Goal: Task Accomplishment & Management: Use online tool/utility

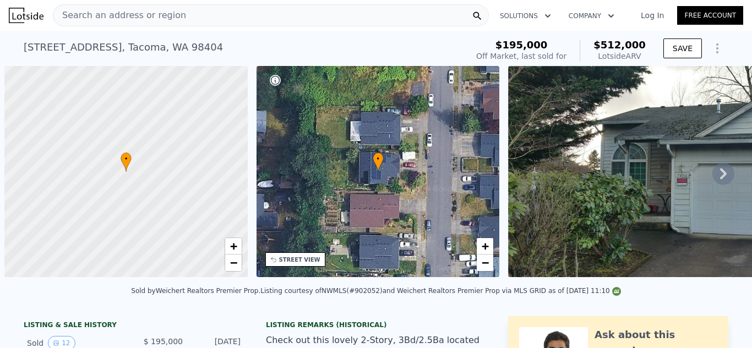
scroll to position [0, 4]
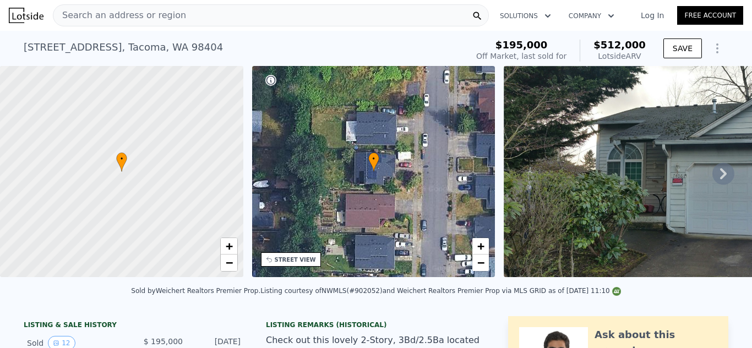
click at [722, 168] on icon at bounding box center [723, 173] width 7 height 11
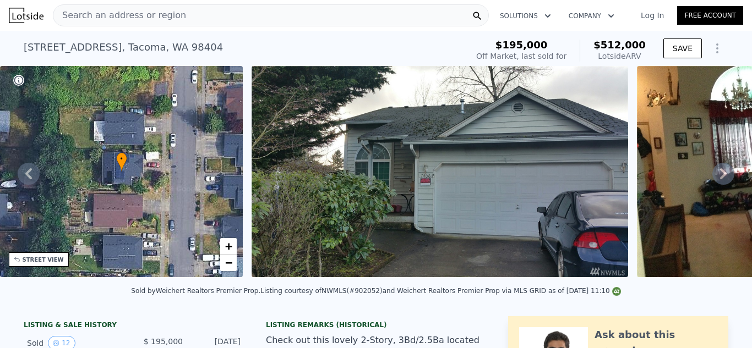
click at [722, 168] on icon at bounding box center [723, 173] width 7 height 11
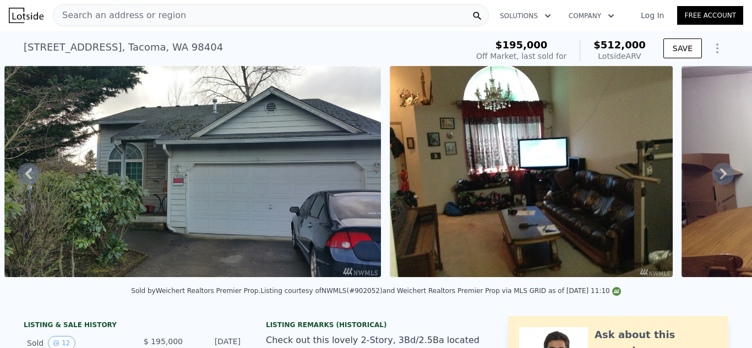
click at [722, 168] on icon at bounding box center [723, 173] width 7 height 11
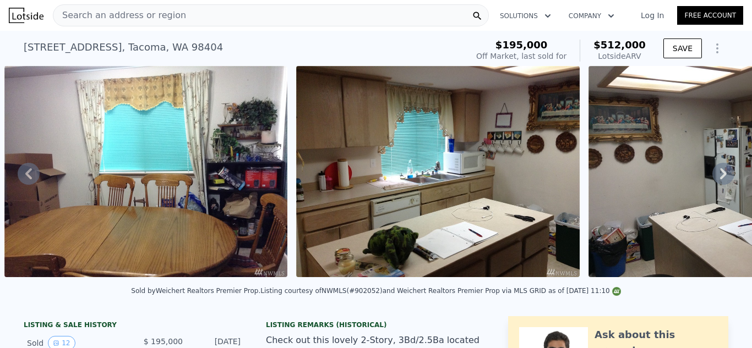
click at [722, 168] on icon at bounding box center [723, 173] width 7 height 11
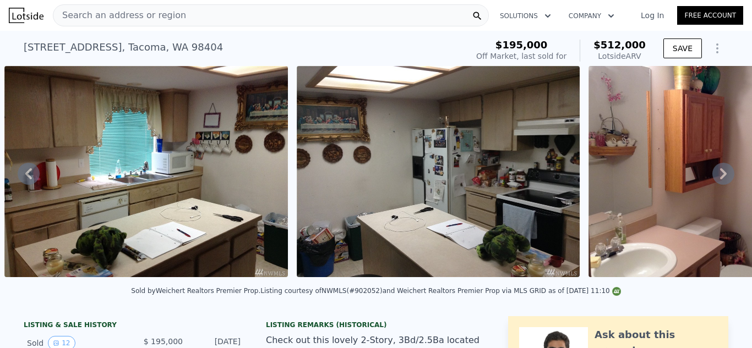
click at [722, 168] on icon at bounding box center [723, 173] width 7 height 11
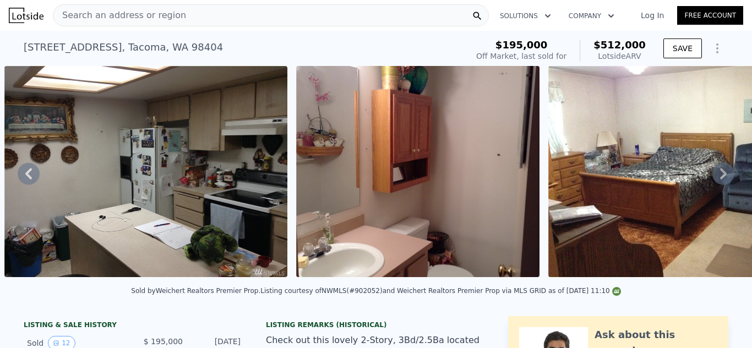
click at [722, 168] on icon at bounding box center [723, 173] width 7 height 11
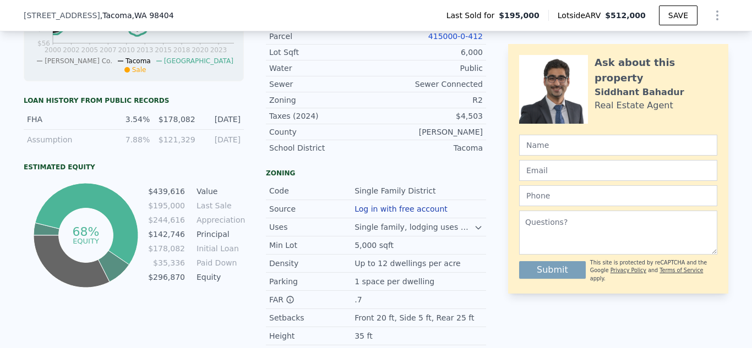
scroll to position [34, 0]
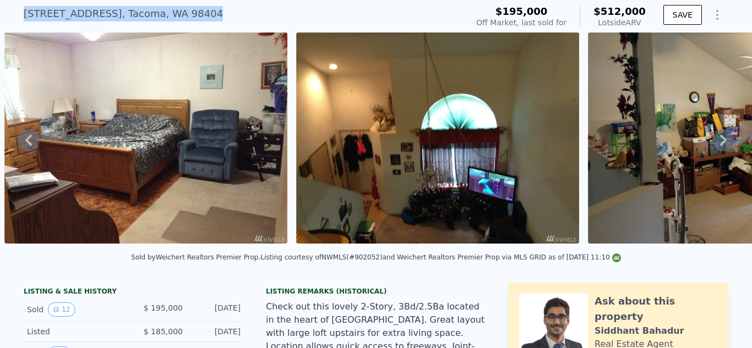
drag, startPoint x: 167, startPoint y: 14, endPoint x: 25, endPoint y: 15, distance: 142.0
click at [25, 15] on div "[STREET_ADDRESS]" at bounding box center [123, 13] width 199 height 15
copy div "[STREET_ADDRESS]"
click at [206, 13] on div "[STREET_ADDRESS] Sold [DATE] for $195k (~ARV $512k )" at bounding box center [243, 17] width 439 height 31
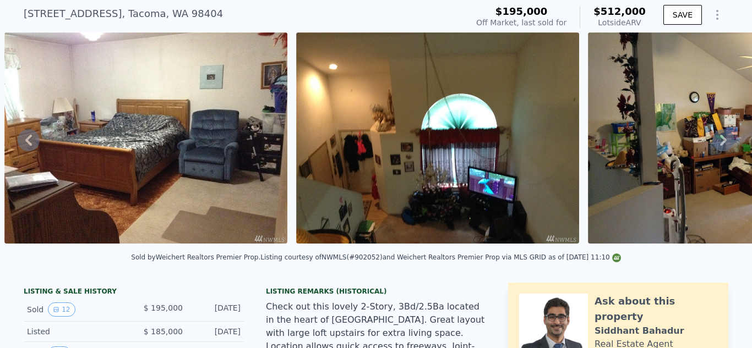
click at [206, 13] on div "[STREET_ADDRESS] Sold [DATE] for $195k (~ARV $512k )" at bounding box center [243, 17] width 439 height 31
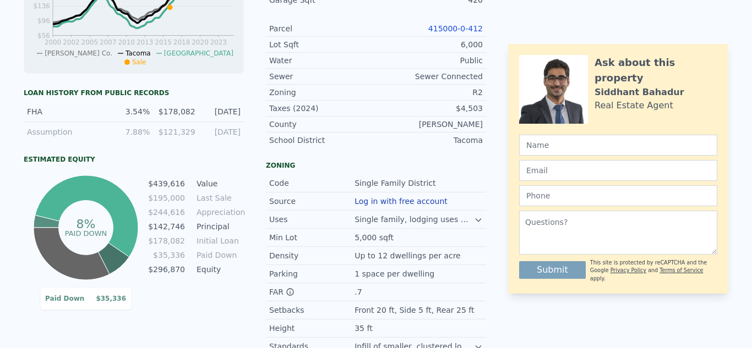
scroll to position [0, 0]
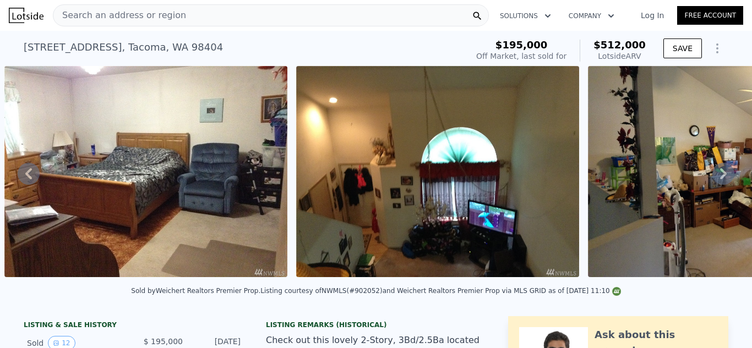
click at [139, 18] on span "Search an address or region" at bounding box center [119, 15] width 133 height 13
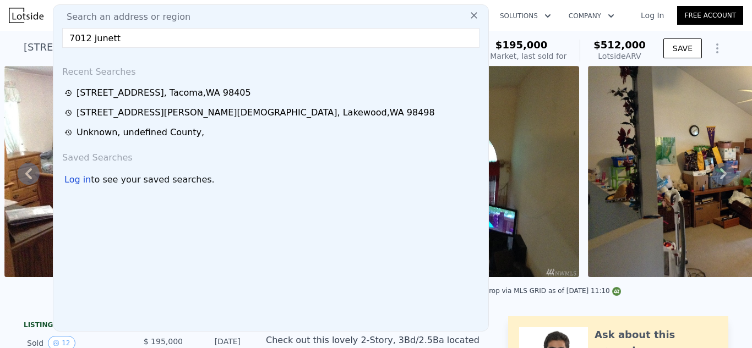
click at [89, 36] on input "7012 junett" at bounding box center [270, 38] width 417 height 20
type input "7012 s junett"
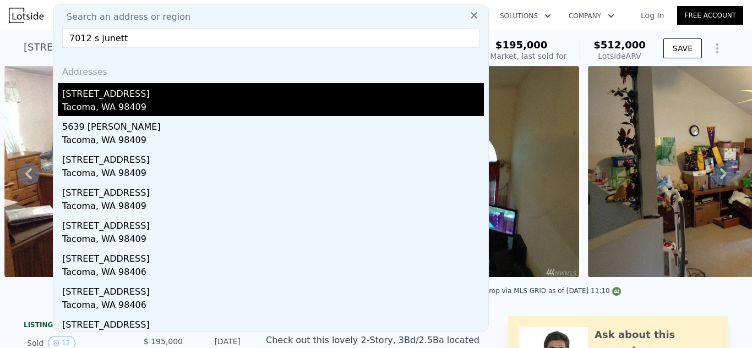
click at [108, 96] on div "[STREET_ADDRESS]" at bounding box center [273, 92] width 422 height 18
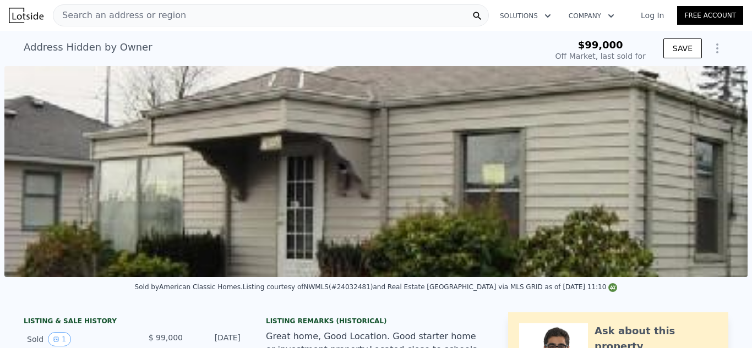
scroll to position [0, 504]
type input "-$ 107,863"
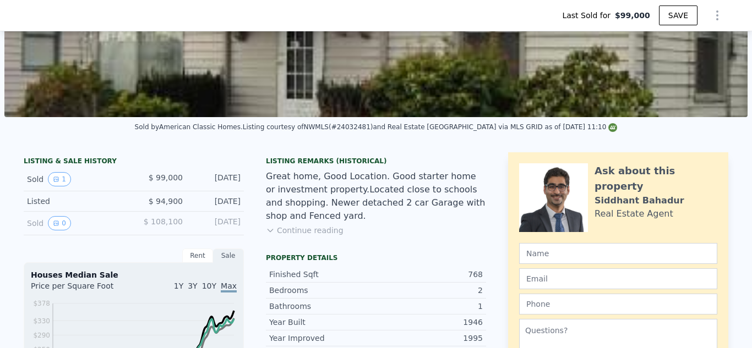
scroll to position [162, 0]
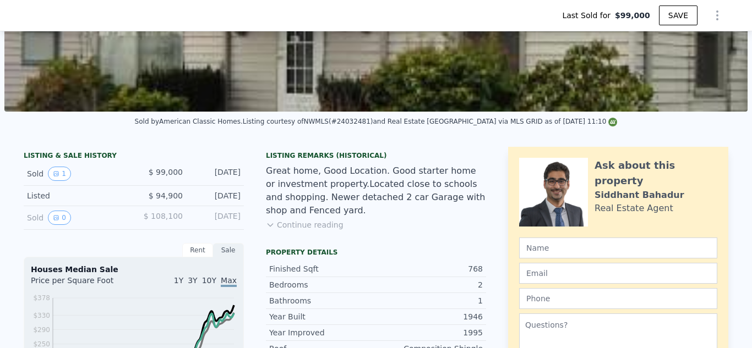
click at [326, 223] on button "Continue reading" at bounding box center [305, 225] width 78 height 11
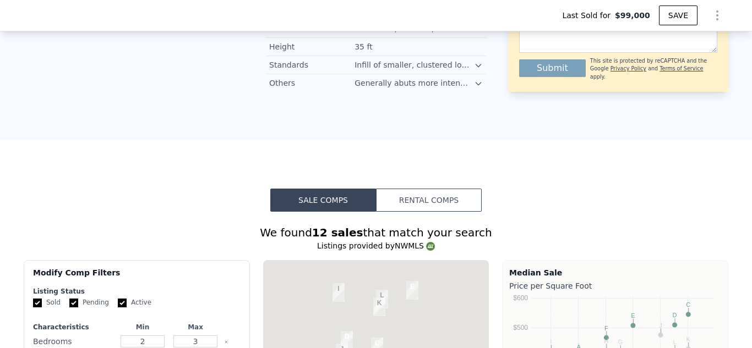
scroll to position [842, 0]
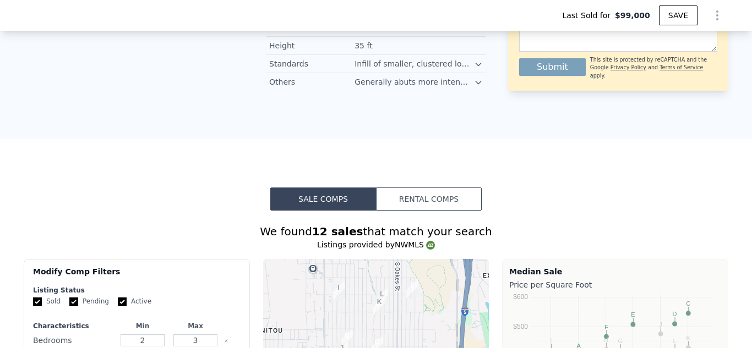
click at [400, 201] on button "Rental Comps" at bounding box center [429, 199] width 106 height 23
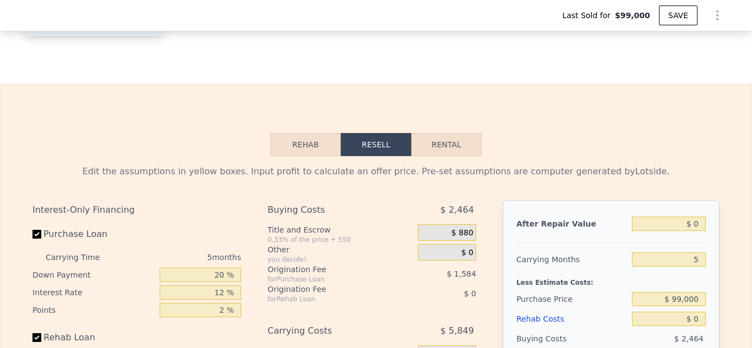
scroll to position [1581, 0]
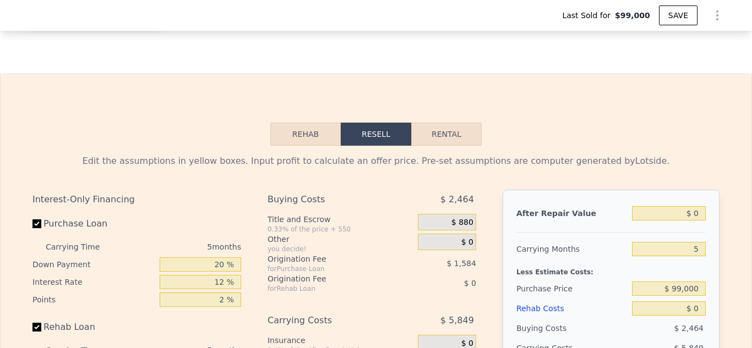
click at [461, 132] on button "Rental" at bounding box center [446, 134] width 70 height 23
select select "30"
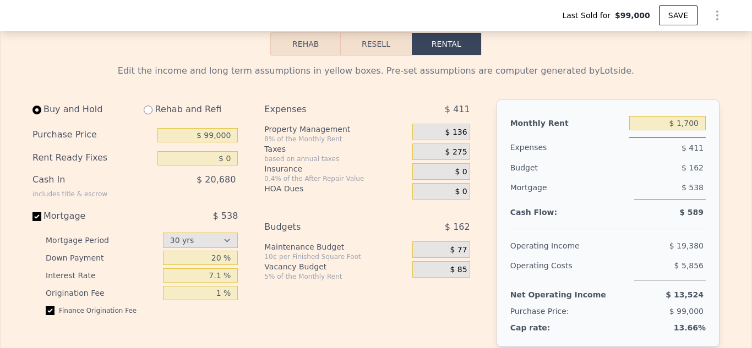
scroll to position [1673, 0]
click at [148, 111] on input "radio" at bounding box center [148, 109] width 9 height 9
radio input "true"
type input "$ 2,000"
select select "30"
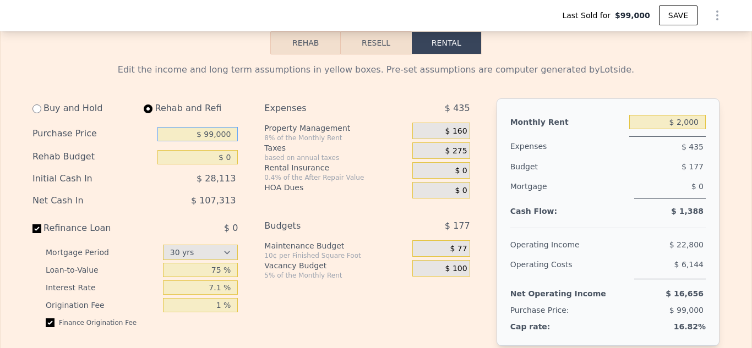
drag, startPoint x: 190, startPoint y: 135, endPoint x: 248, endPoint y: 130, distance: 58.0
click at [248, 130] on div "Buy and Hold Rehab and Refi Purchase Price $ 99,000 Rehab Budget $ 0 Initial Ca…" at bounding box center [255, 247] width 446 height 296
type input "$ 290,000"
click at [348, 322] on div "Expenses $ 435 Property Management 8% of the Monthly Rent $ 160 Taxes based on …" at bounding box center [371, 247] width 214 height 296
drag, startPoint x: 206, startPoint y: 153, endPoint x: 241, endPoint y: 152, distance: 35.2
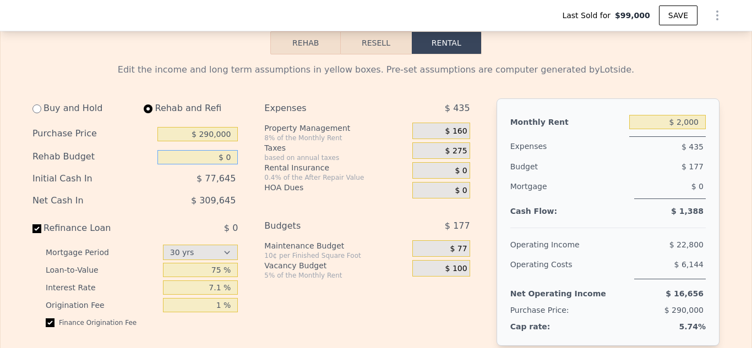
click at [241, 152] on div "Buy and Hold Rehab and Refi Purchase Price $ 290,000 Rehab Budget $ 0 Initial C…" at bounding box center [139, 247] width 214 height 296
type input "$ 30,000"
click at [269, 313] on div "Expenses $ 435 Property Management 8% of the Monthly Rent $ 160 Taxes based on …" at bounding box center [371, 247] width 214 height 296
click at [438, 126] on div "$ 160" at bounding box center [440, 131] width 57 height 17
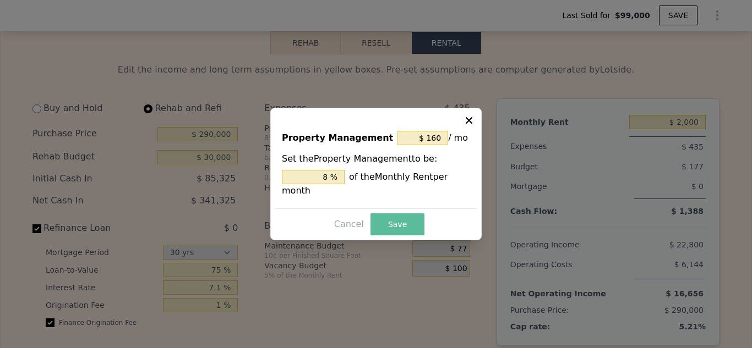
click at [411, 217] on button "Save" at bounding box center [397, 225] width 54 height 22
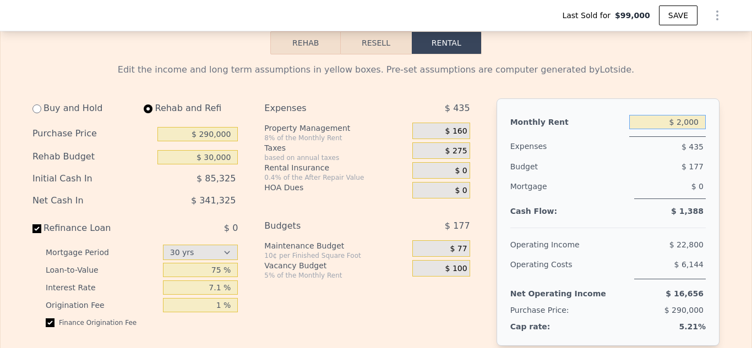
drag, startPoint x: 655, startPoint y: 121, endPoint x: 724, endPoint y: 115, distance: 69.1
type input "$ 1,800"
click at [427, 129] on div "$ 144" at bounding box center [440, 131] width 57 height 17
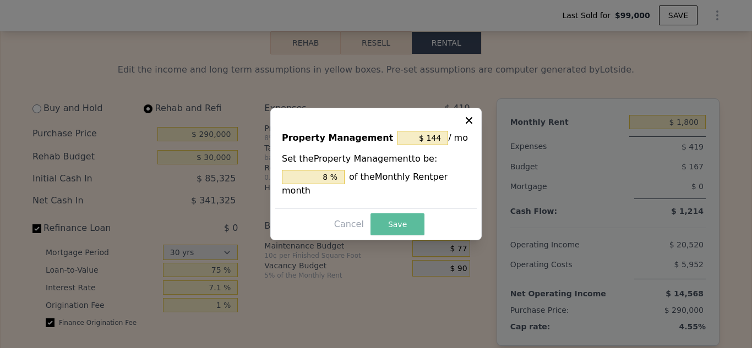
click at [405, 220] on button "Save" at bounding box center [397, 225] width 54 height 22
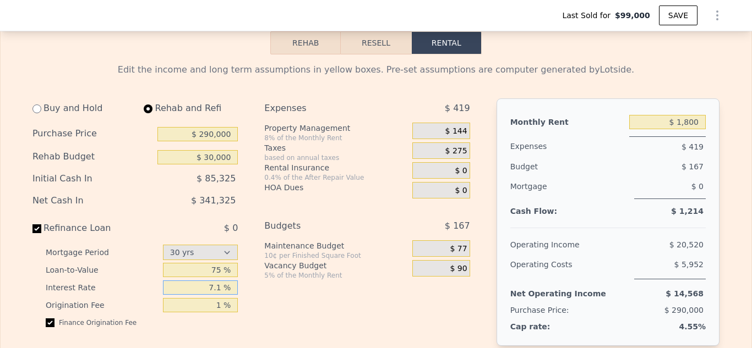
click at [219, 286] on input "7.1 %" at bounding box center [200, 288] width 75 height 14
type input "7.25 %"
click at [277, 308] on div "Expenses $ 419 Property Management 8% of the Monthly Rent $ 144 Taxes based on …" at bounding box center [371, 247] width 214 height 296
click at [209, 274] on input "75 %" at bounding box center [200, 270] width 75 height 14
click at [222, 270] on input "75 %" at bounding box center [200, 270] width 75 height 14
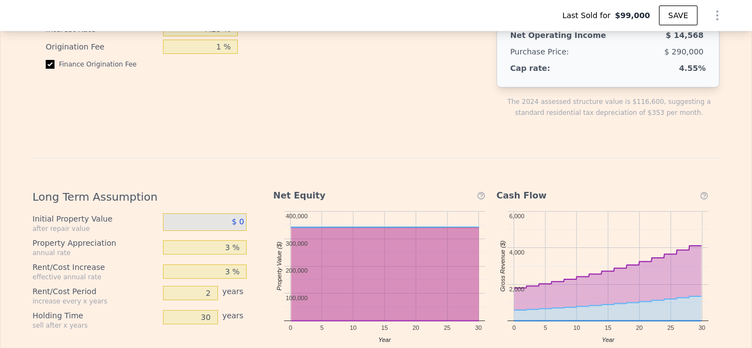
scroll to position [1937, 0]
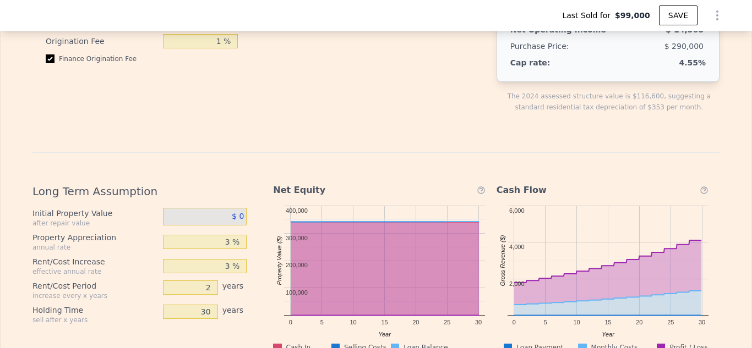
click at [212, 216] on div "$ 0" at bounding box center [205, 217] width 84 height 18
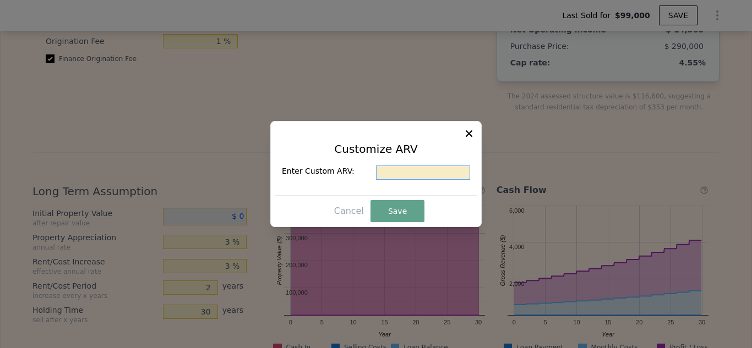
click at [404, 173] on input "text" at bounding box center [423, 173] width 94 height 14
type input "$ 5"
type input "$ 450,000"
click at [389, 217] on button "Save" at bounding box center [397, 211] width 54 height 22
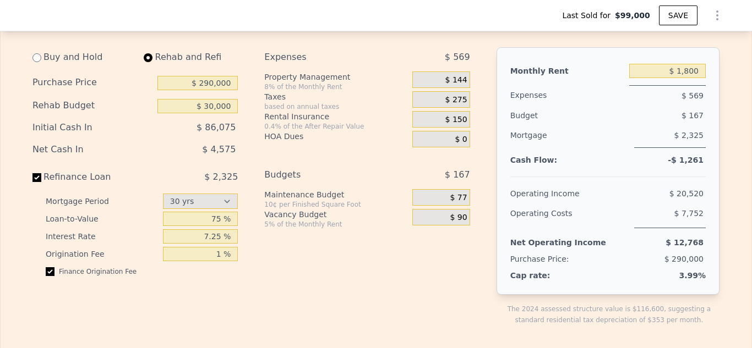
scroll to position [1714, 0]
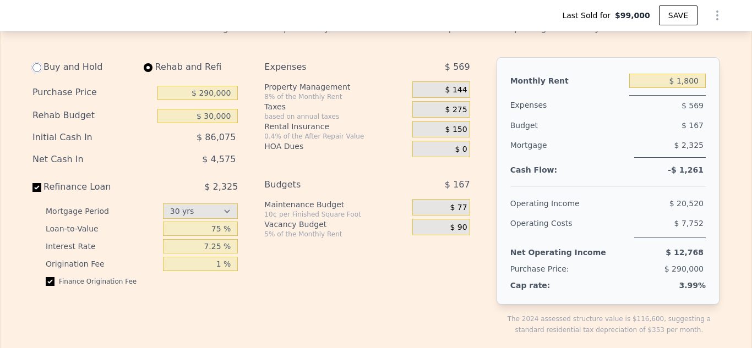
click at [37, 68] on input "radio" at bounding box center [36, 67] width 9 height 9
radio input "true"
type input "$ 0"
type input "$ 1,700"
select select "30"
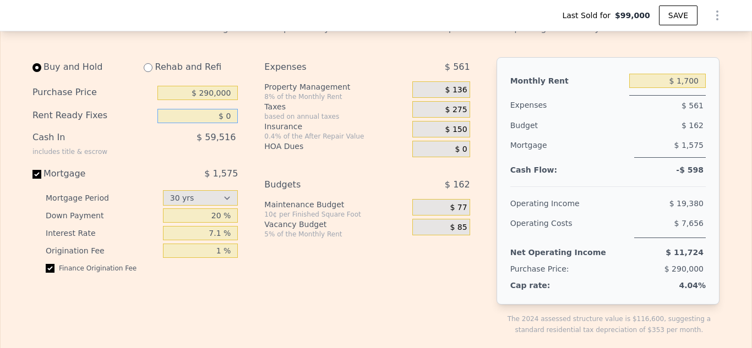
drag, startPoint x: 206, startPoint y: 116, endPoint x: 246, endPoint y: 115, distance: 40.2
click at [246, 115] on div "Buy and Hold Rehab and Refi Purchase Price $ 290,000 Rent Ready Fixes $ 0 Cash …" at bounding box center [139, 205] width 214 height 296
type input "$ 30,000"
click at [286, 299] on div "Expenses $ 561 Property Management 8% of the Monthly Rent $ 136 Taxes based on …" at bounding box center [371, 205] width 214 height 296
click at [189, 118] on input "$ 30,000" at bounding box center [197, 116] width 80 height 14
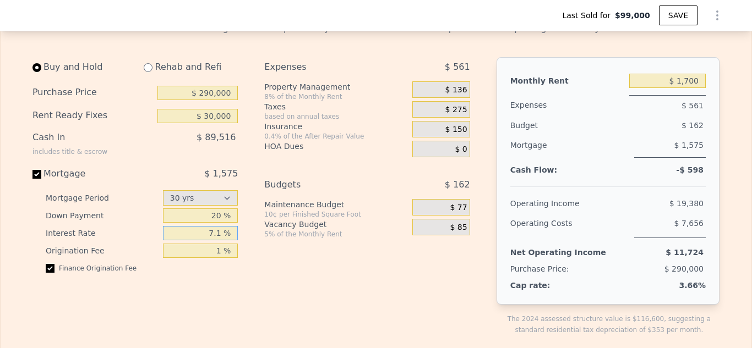
click at [221, 232] on input "7.1 %" at bounding box center [200, 233] width 75 height 14
type input "7.25 %"
click at [266, 256] on div "Expenses $ 561 Property Management 8% of the Monthly Rent $ 136 Taxes based on …" at bounding box center [371, 205] width 214 height 296
click at [691, 78] on input "$ 1,700" at bounding box center [667, 81] width 77 height 14
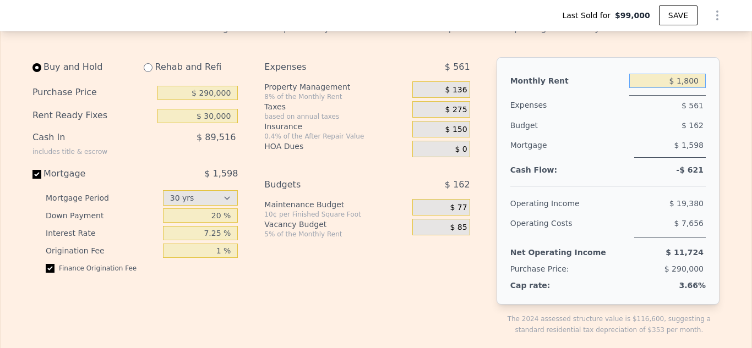
type input "$ 1,800"
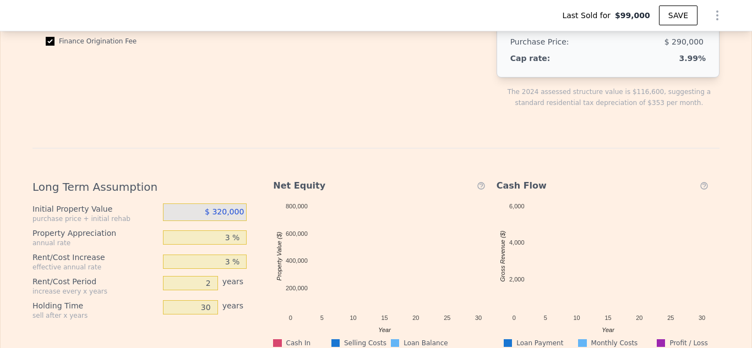
scroll to position [1942, 0]
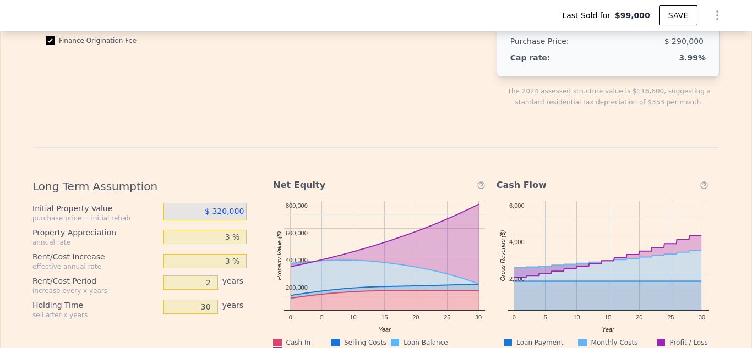
click at [199, 209] on div "$ 320,000" at bounding box center [205, 212] width 84 height 18
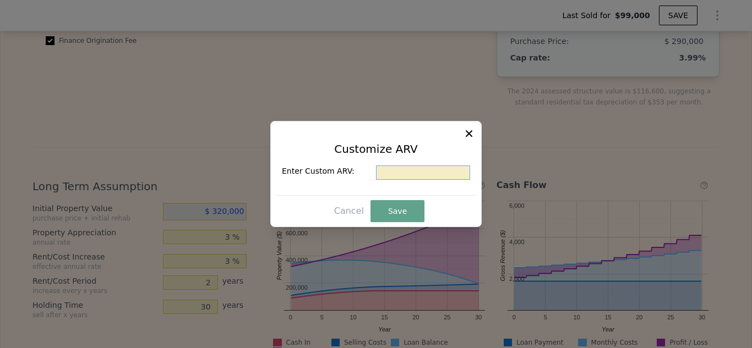
click at [412, 172] on input "text" at bounding box center [423, 173] width 94 height 14
type input "$ 450,000"
click at [387, 214] on button "Save" at bounding box center [397, 211] width 54 height 22
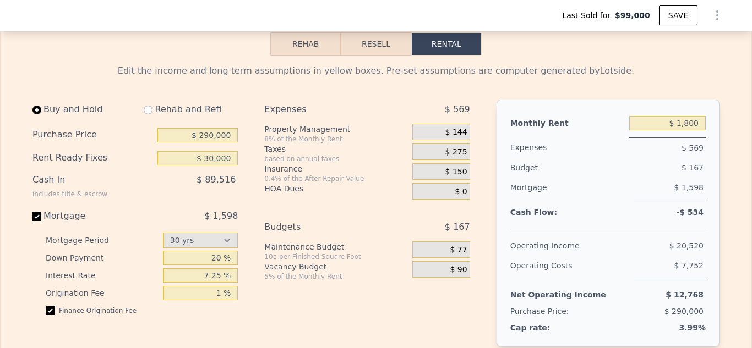
scroll to position [1673, 0]
click at [439, 252] on div "$ 77" at bounding box center [440, 249] width 57 height 17
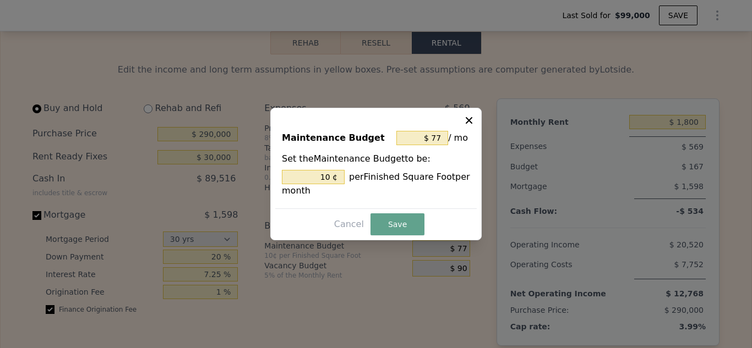
click at [466, 119] on icon at bounding box center [468, 120] width 11 height 11
type input "10 %"
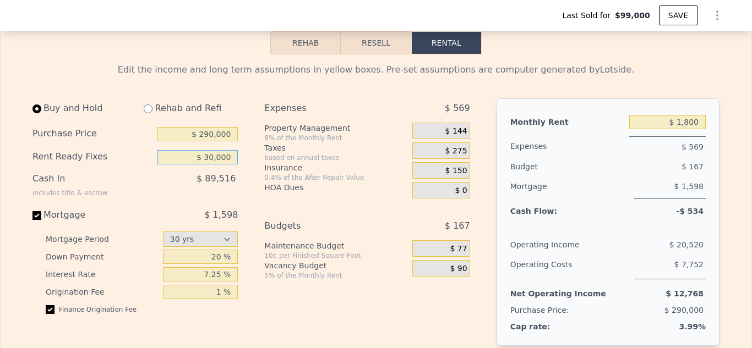
drag, startPoint x: 194, startPoint y: 157, endPoint x: 252, endPoint y: 150, distance: 58.2
click at [252, 150] on div "Buy and Hold Rehab and Refi Purchase Price $ 290,000 Rent Ready Fixes $ 30,000 …" at bounding box center [255, 247] width 446 height 296
type input "$ 0"
click at [310, 307] on div "Expenses $ 569 Property Management 8% of the Monthly Rent $ 144 Taxes based on …" at bounding box center [371, 247] width 214 height 296
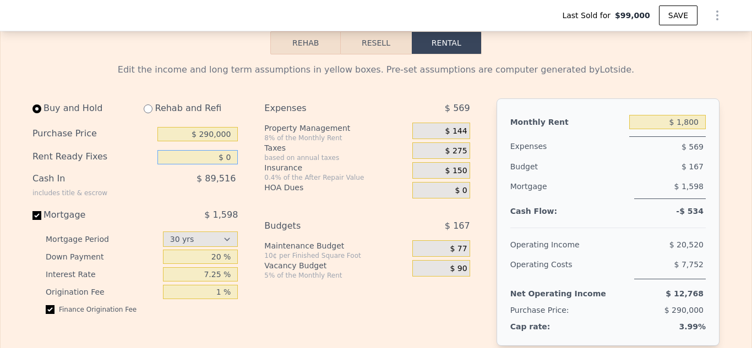
click at [199, 154] on input "$ 0" at bounding box center [197, 157] width 80 height 14
click at [193, 110] on div "Rehab and Refi" at bounding box center [186, 109] width 103 height 20
click at [149, 112] on input "radio" at bounding box center [148, 109] width 9 height 9
radio input "true"
type input "$ 30,000"
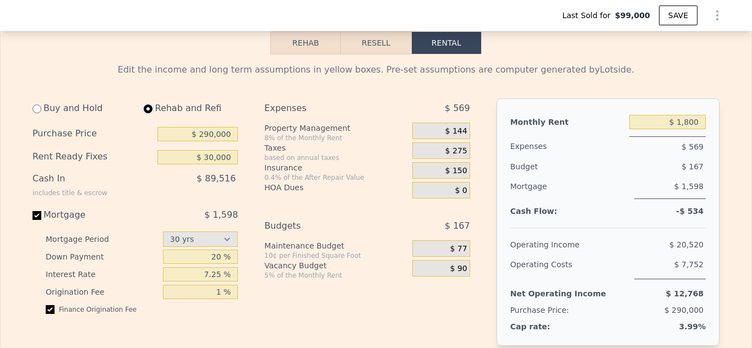
select select "30"
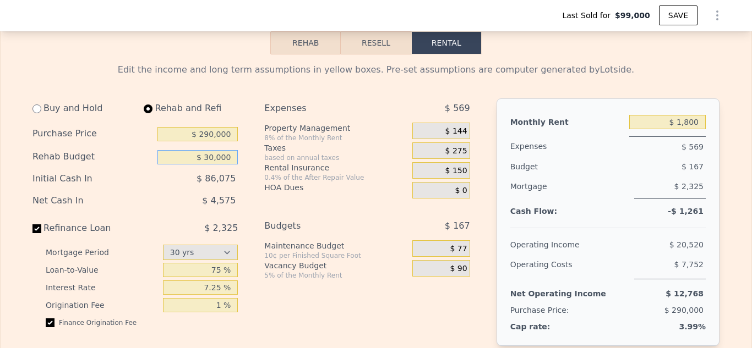
click at [211, 159] on input "$ 30,000" at bounding box center [197, 157] width 80 height 14
type input "$ 20,000"
click at [282, 303] on div "Expenses $ 569 Property Management 8% of the Monthly Rent $ 144 Taxes based on …" at bounding box center [371, 247] width 214 height 296
click at [218, 137] on input "$ 290,000" at bounding box center [197, 134] width 80 height 14
click at [222, 157] on input "$ 20,000" at bounding box center [197, 157] width 80 height 14
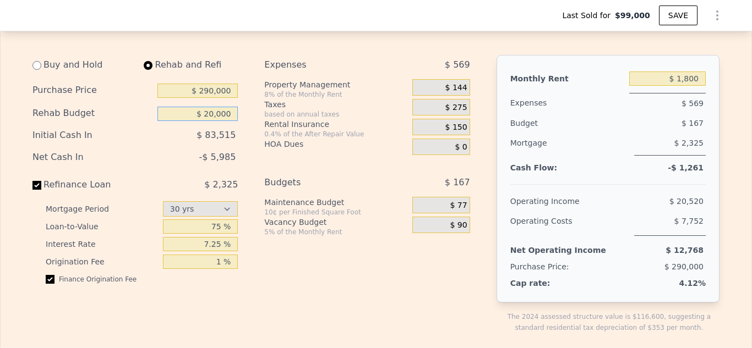
scroll to position [1709, 0]
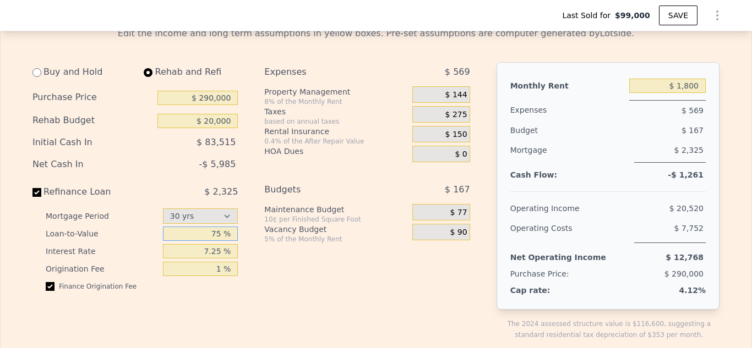
click at [216, 233] on input "75 %" at bounding box center [200, 234] width 75 height 14
click at [223, 236] on input "75 %" at bounding box center [200, 234] width 75 height 14
type input "7 %"
click at [264, 266] on div "Buy and Hold Rehab and Refi Purchase Price $ 290,000 Rehab Budget $ 20,000 Init…" at bounding box center [255, 210] width 446 height 296
click at [288, 237] on div "5% of the Monthly Rent" at bounding box center [336, 239] width 144 height 9
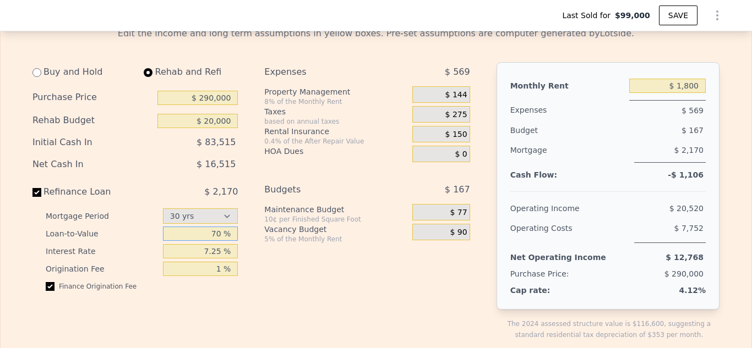
click at [220, 237] on input "70 %" at bounding box center [200, 234] width 75 height 14
type input "7 %"
click at [266, 272] on div "Expenses $ 569 Property Management 8% of the Monthly Rent $ 144 Taxes based on …" at bounding box center [371, 210] width 214 height 296
click at [200, 234] on input "65 %" at bounding box center [200, 234] width 75 height 14
click at [203, 248] on input "7.25 %" at bounding box center [200, 251] width 75 height 14
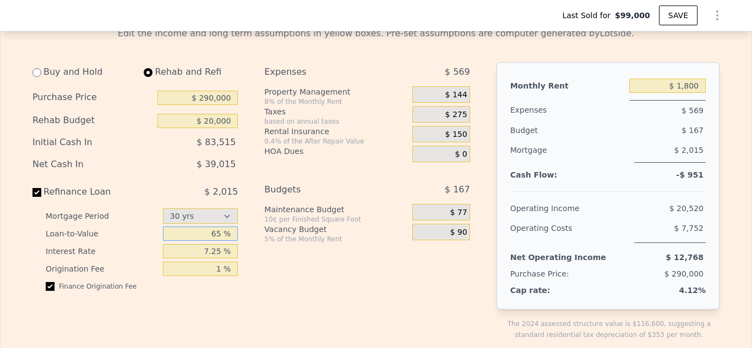
click at [221, 235] on input "65 %" at bounding box center [200, 234] width 75 height 14
type input "60 %"
click at [256, 264] on div "Buy and Hold Rehab and Refi Purchase Price $ 290,000 Rehab Budget $ 20,000 Init…" at bounding box center [255, 210] width 446 height 296
click at [210, 119] on input "$ 20,000" at bounding box center [197, 121] width 80 height 14
type input "$ 10,000"
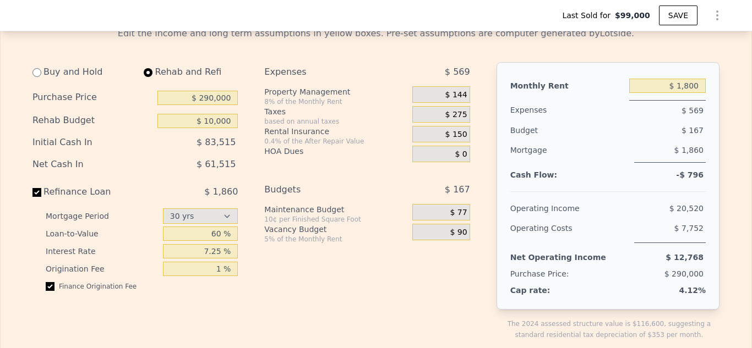
click at [340, 303] on div "Expenses $ 569 Property Management 8% of the Monthly Rent $ 144 Taxes based on …" at bounding box center [371, 210] width 214 height 296
click at [216, 231] on input "60 %" at bounding box center [200, 234] width 75 height 14
type input "70 %"
click at [264, 266] on div "Expenses $ 569 Property Management 8% of the Monthly Rent $ 144 Taxes based on …" at bounding box center [371, 210] width 214 height 296
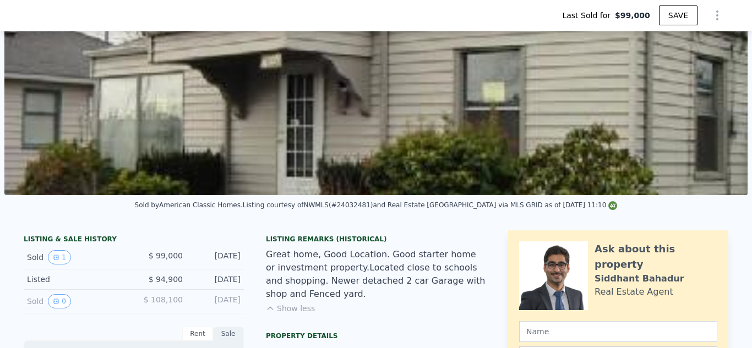
scroll to position [78, 0]
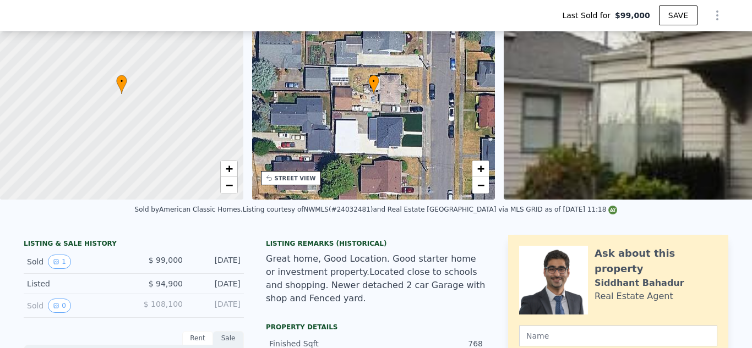
scroll to position [70, 0]
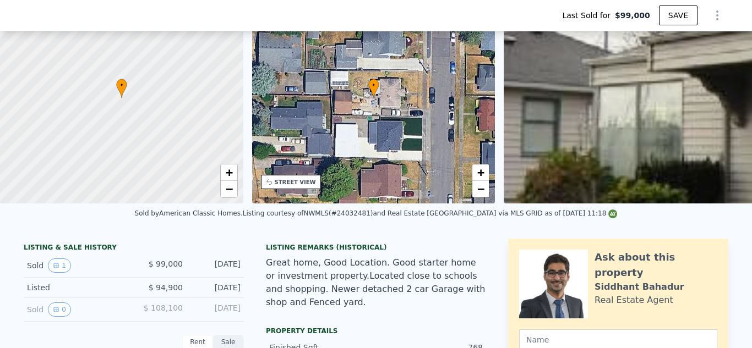
click at [387, 125] on div "• + −" at bounding box center [373, 97] width 243 height 211
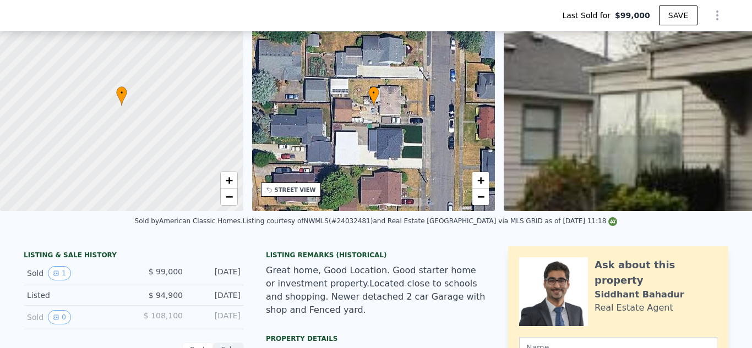
click at [387, 125] on div "• + −" at bounding box center [373, 105] width 243 height 211
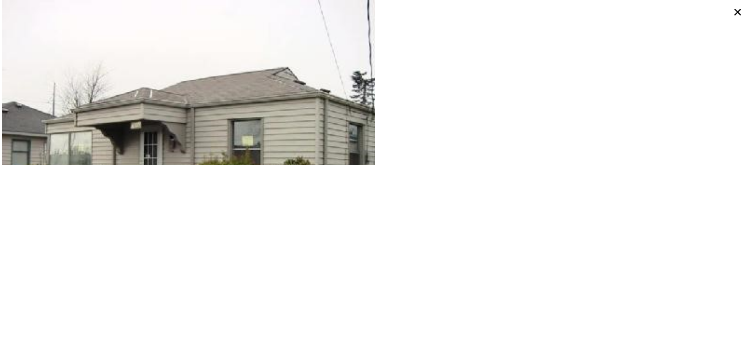
click at [736, 14] on icon at bounding box center [737, 12] width 7 height 7
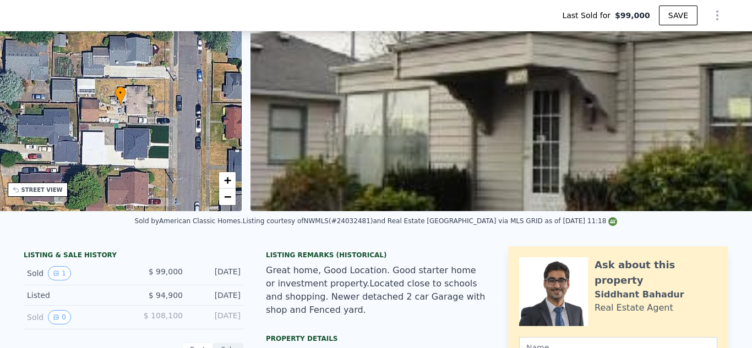
scroll to position [0, 256]
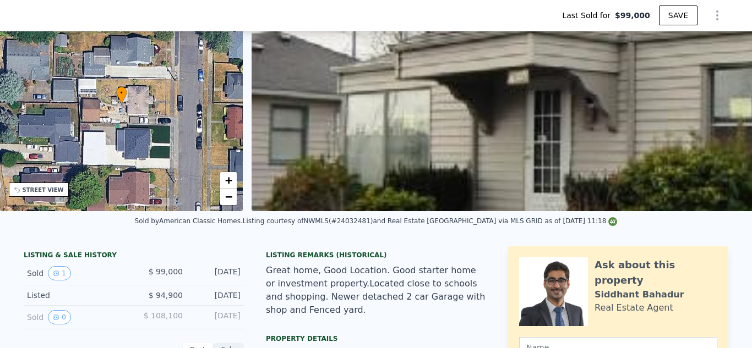
type input "$ 391,000"
type input "$ 255,377"
